Goal: Task Accomplishment & Management: Manage account settings

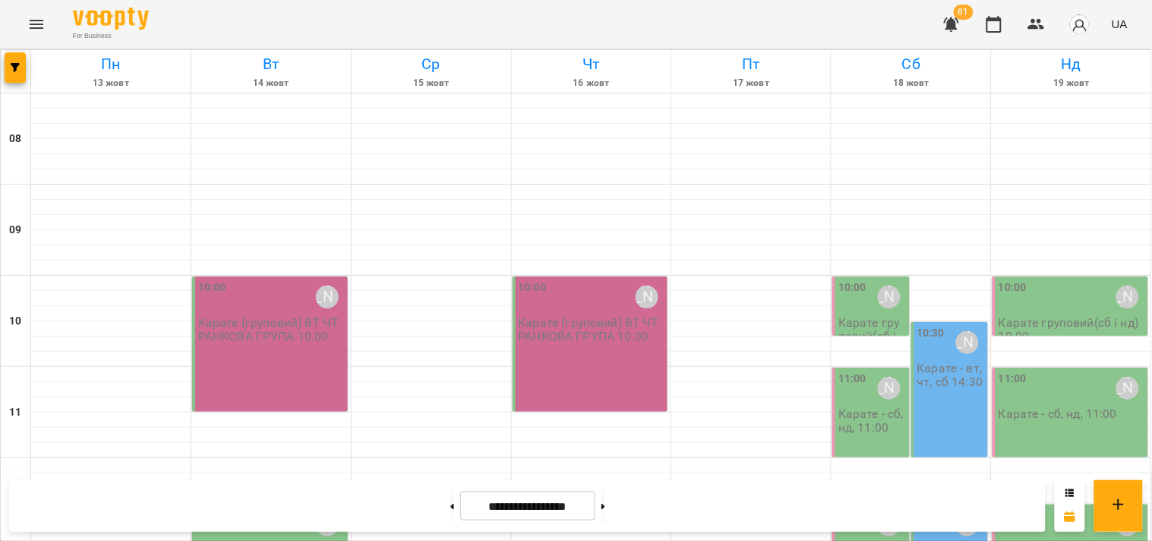
scroll to position [636, 0]
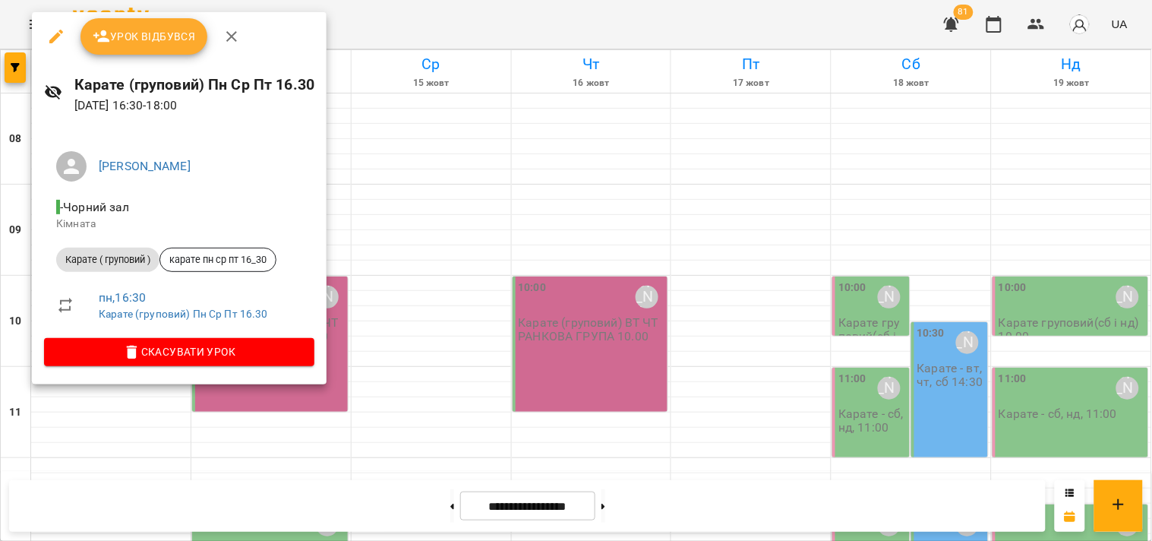
click at [155, 33] on span "Урок відбувся" at bounding box center [144, 36] width 103 height 18
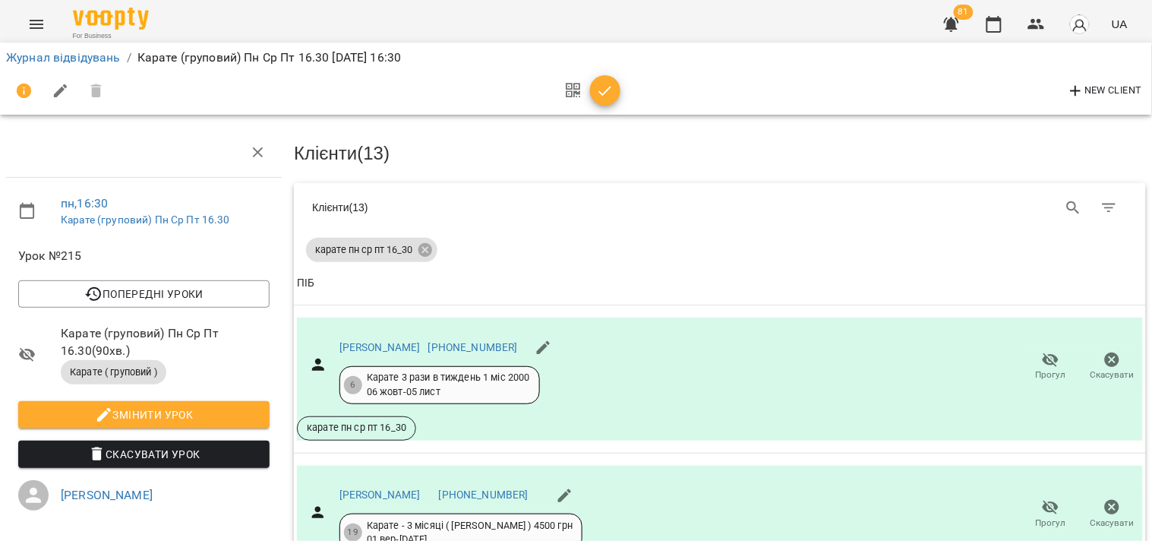
scroll to position [630, 0]
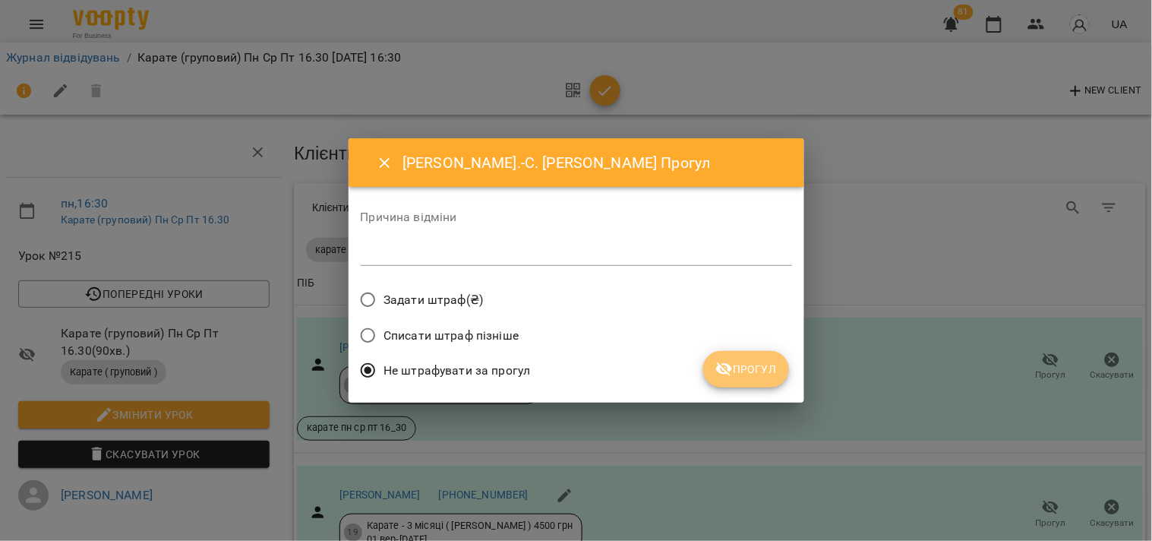
click at [760, 368] on span "Прогул" at bounding box center [745, 369] width 61 height 18
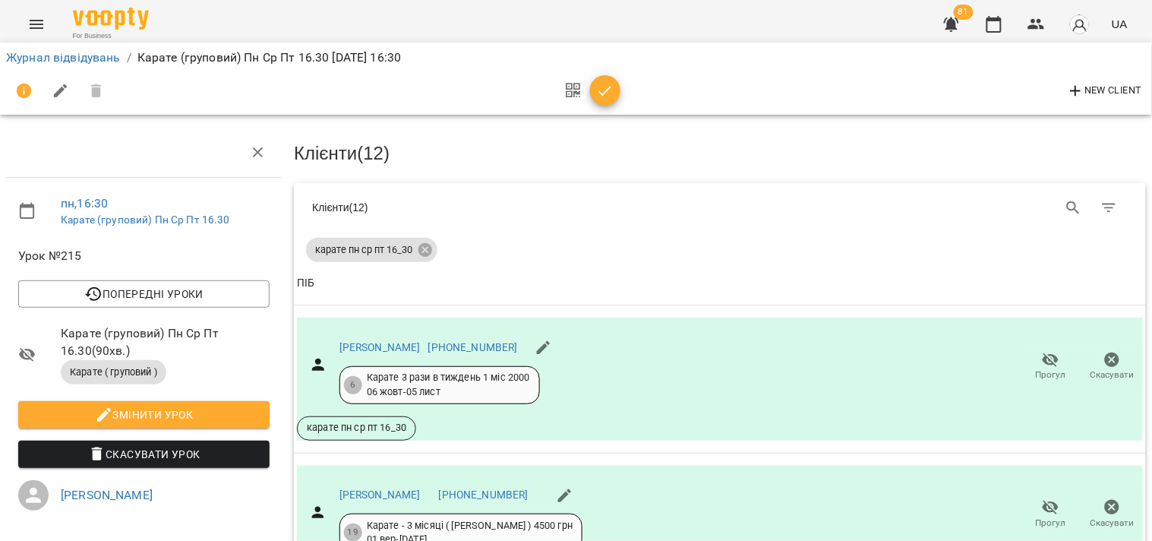
scroll to position [73, 0]
click at [1149, 109] on div "Журнал відвідувань / Карате (груповий) Пн Ср Пт 16.30 [DATE] 16:30 New Client" at bounding box center [576, 78] width 1158 height 78
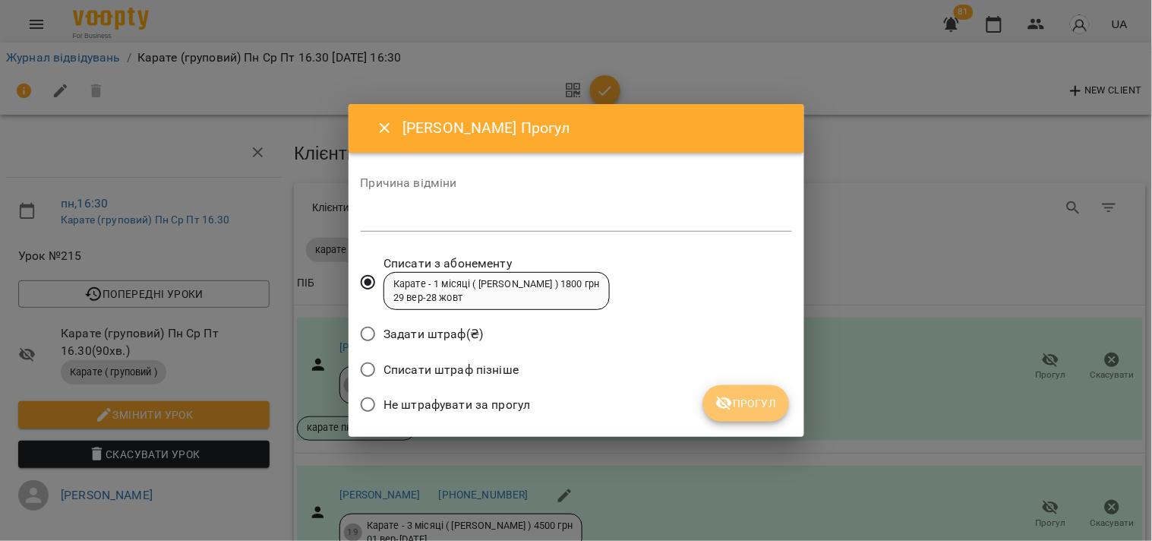
click at [746, 402] on span "Прогул" at bounding box center [745, 403] width 61 height 18
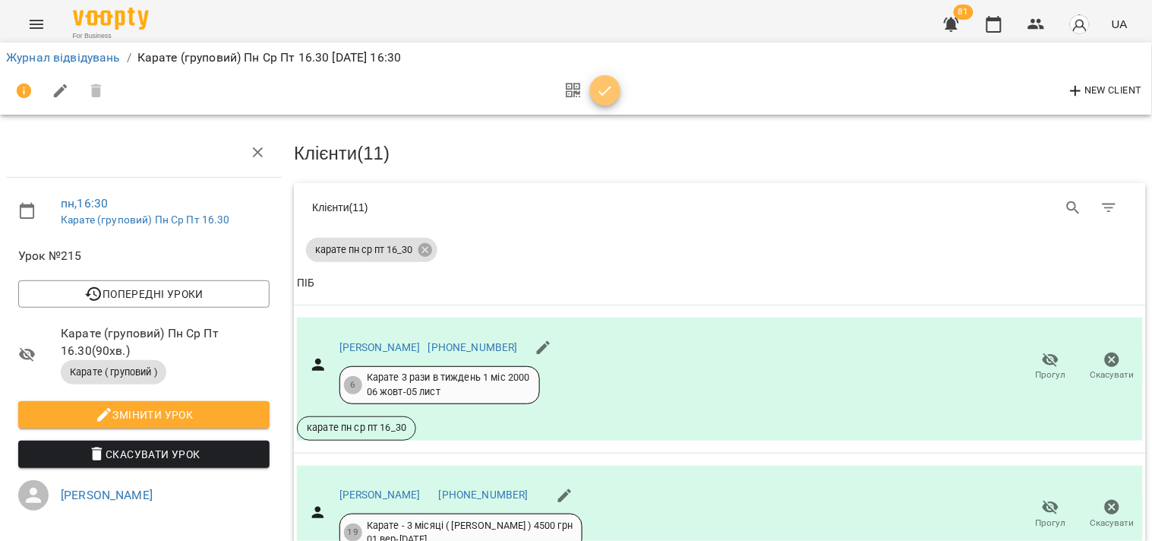
click at [600, 82] on icon "button" at bounding box center [605, 91] width 18 height 18
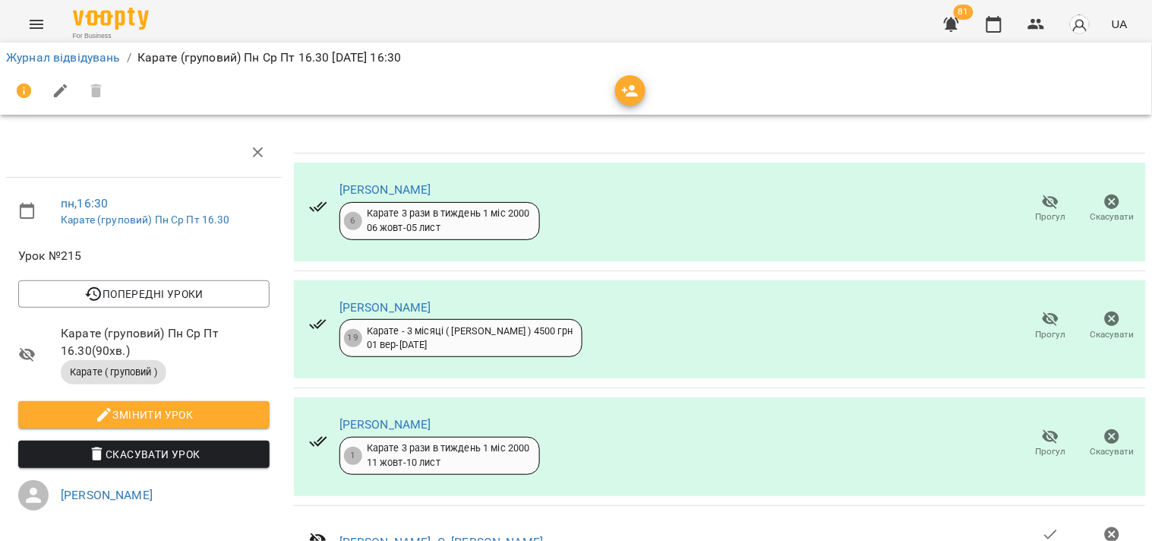
scroll to position [1093, 0]
drag, startPoint x: 64, startPoint y: 53, endPoint x: 69, endPoint y: 47, distance: 8.1
click at [65, 52] on link "Журнал відвідувань" at bounding box center [63, 57] width 115 height 14
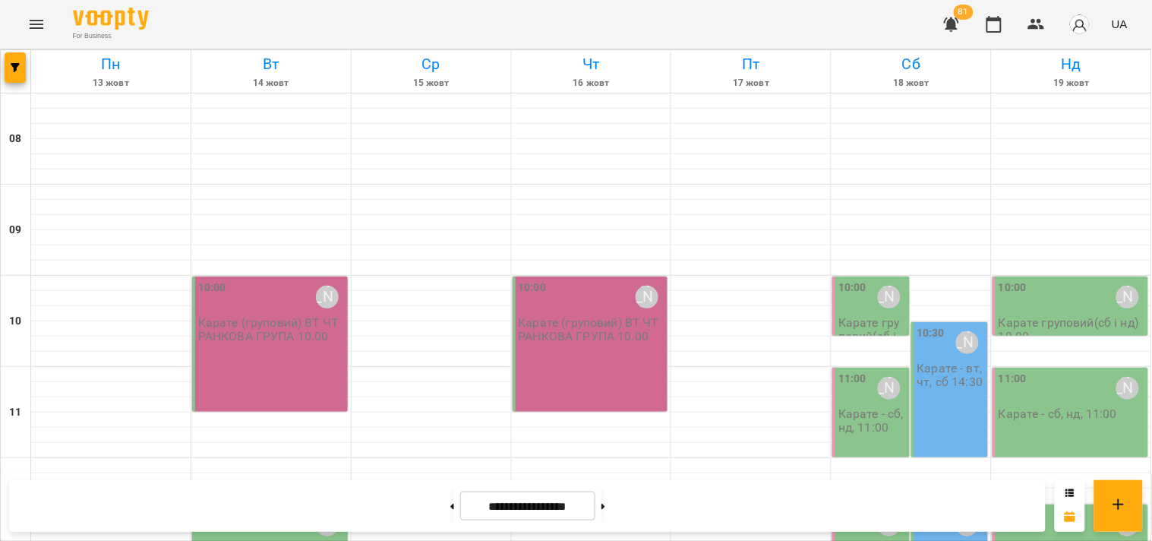
scroll to position [711, 0]
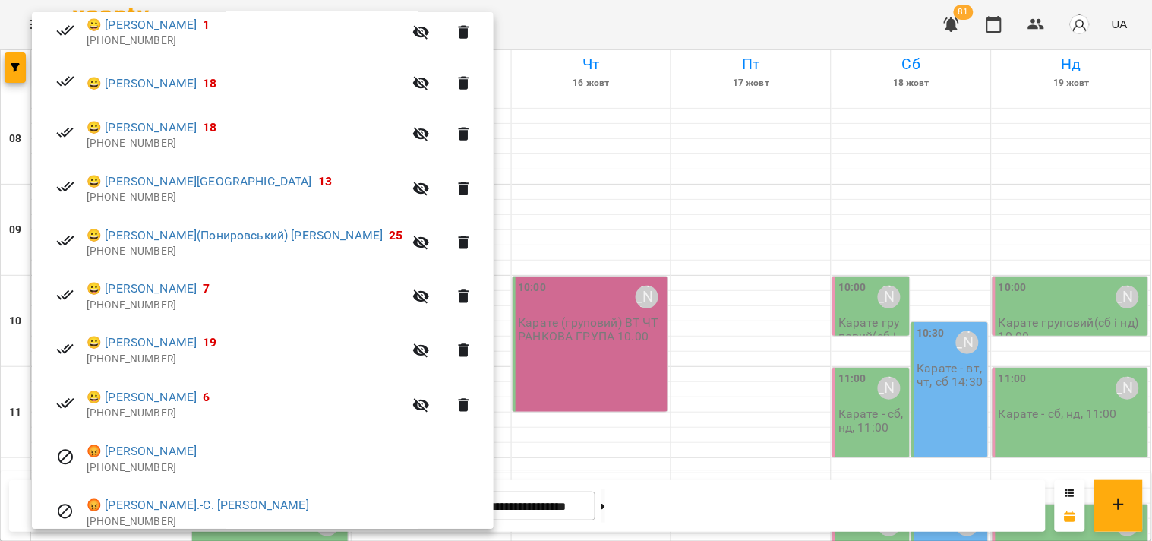
scroll to position [505, 0]
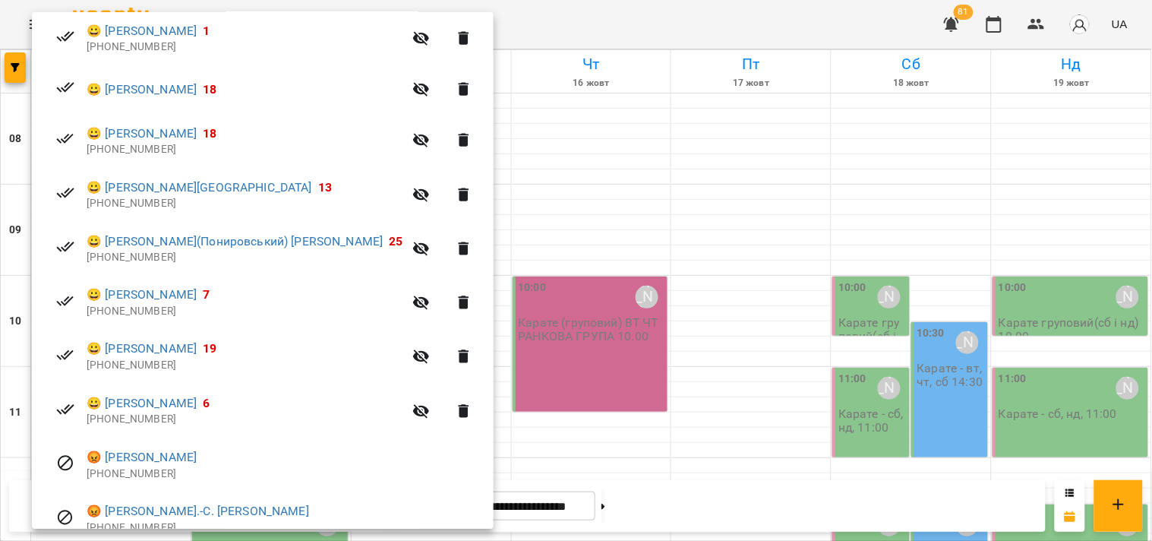
click at [413, 412] on icon "button" at bounding box center [421, 411] width 17 height 14
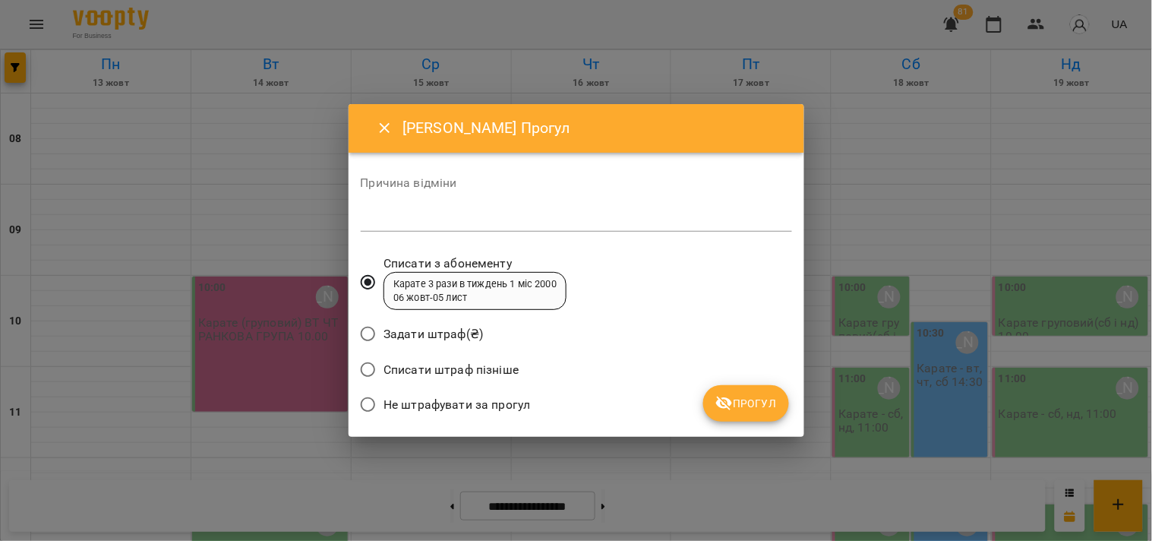
click at [746, 410] on span "Прогул" at bounding box center [745, 403] width 61 height 18
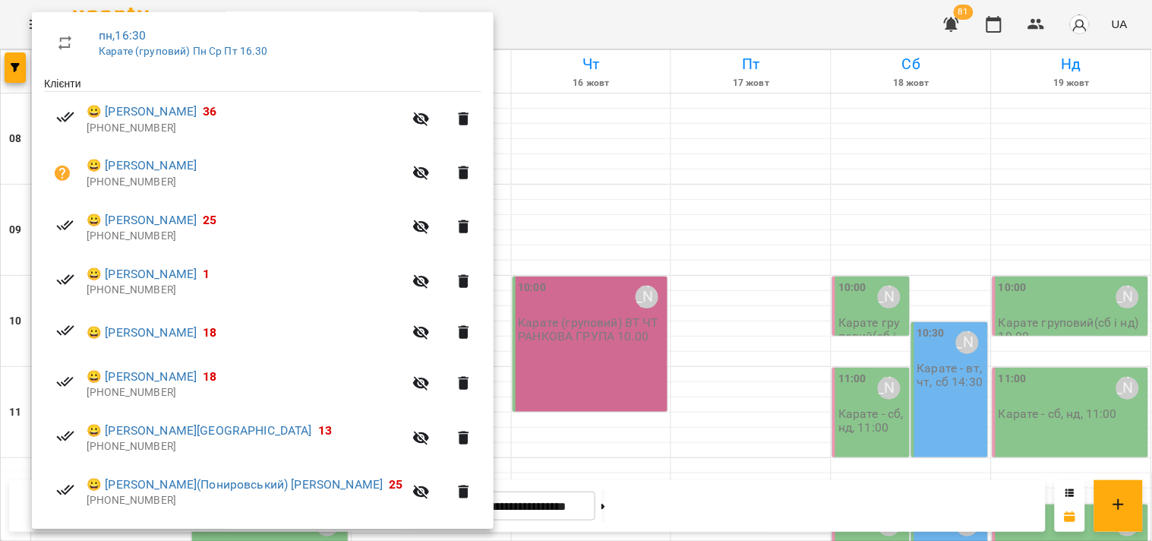
scroll to position [270, 0]
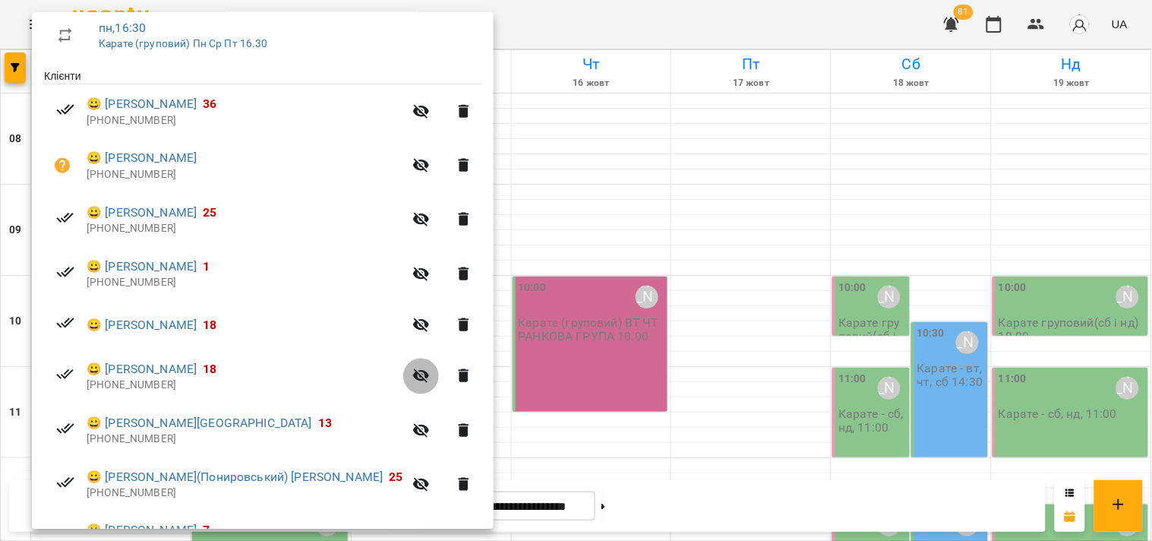
click at [413, 375] on icon "button" at bounding box center [421, 376] width 17 height 14
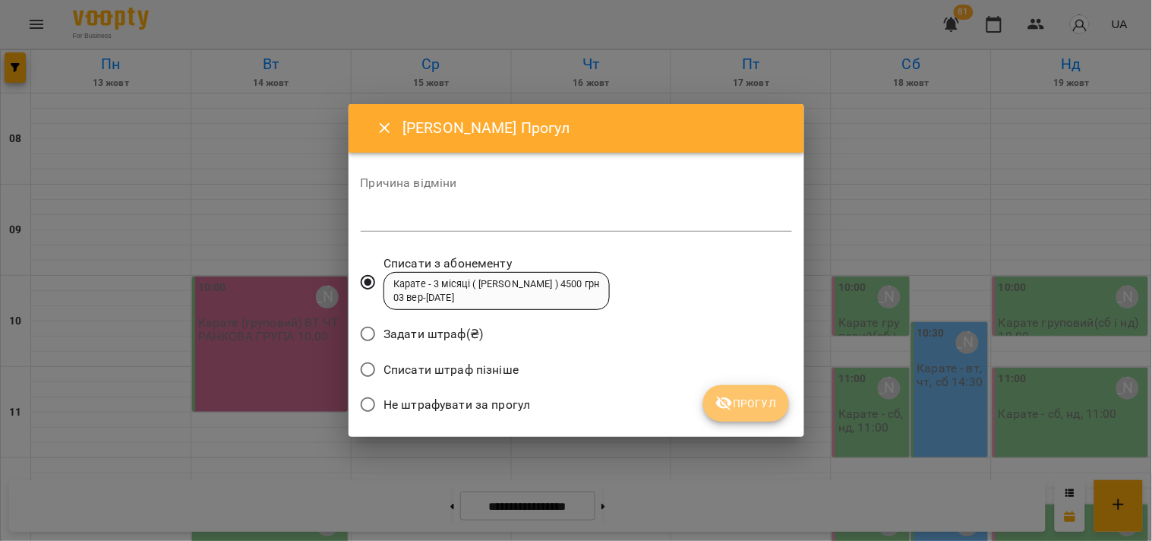
click at [740, 404] on span "Прогул" at bounding box center [745, 403] width 61 height 18
